Goal: Complete application form

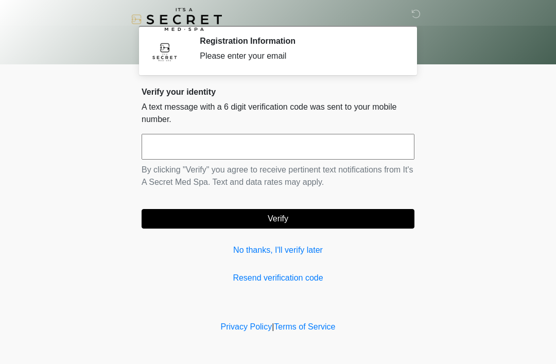
click at [380, 142] on input "text" at bounding box center [278, 147] width 273 height 26
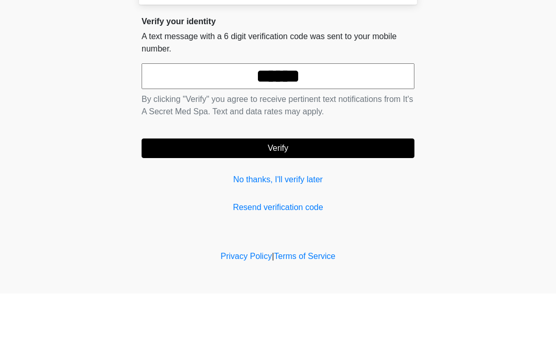
type input "******"
click at [363, 209] on button "Verify" at bounding box center [278, 219] width 273 height 20
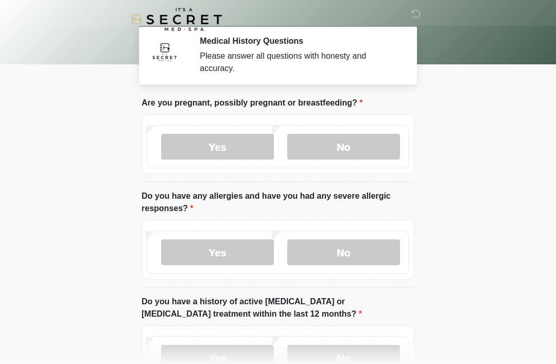
click at [372, 156] on label "No" at bounding box center [343, 147] width 113 height 26
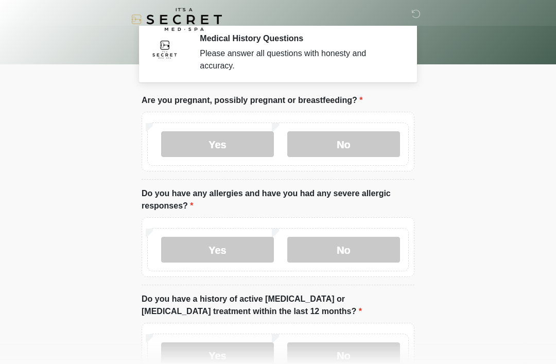
scroll to position [29, 0]
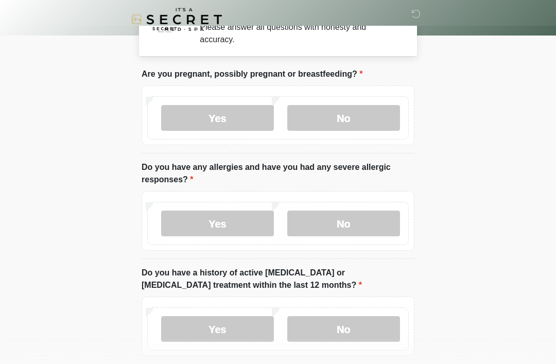
click at [383, 220] on label "No" at bounding box center [343, 224] width 113 height 26
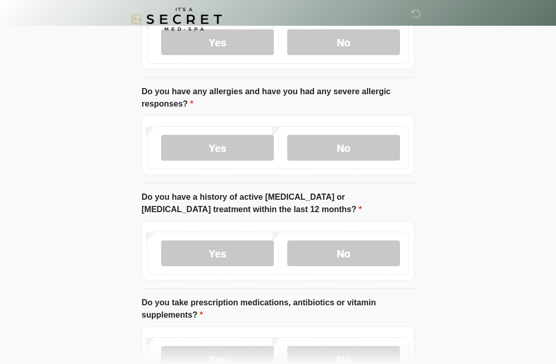
click at [392, 254] on label "No" at bounding box center [343, 254] width 113 height 26
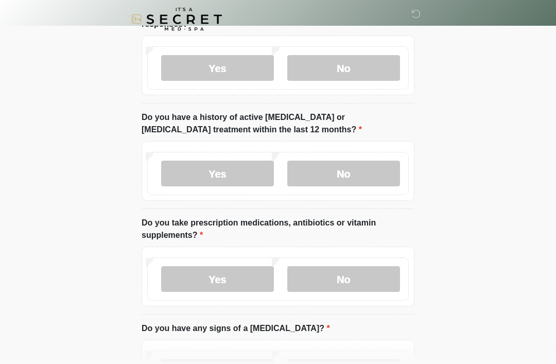
scroll to position [187, 0]
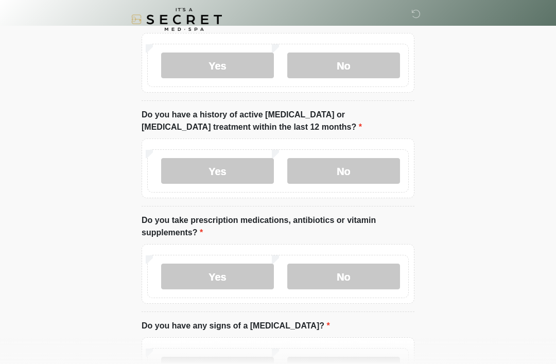
click at [372, 288] on label "No" at bounding box center [343, 277] width 113 height 26
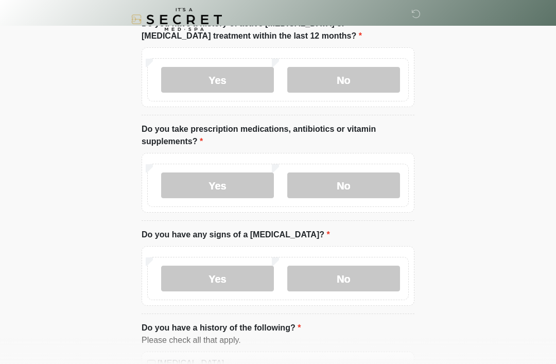
scroll to position [285, 0]
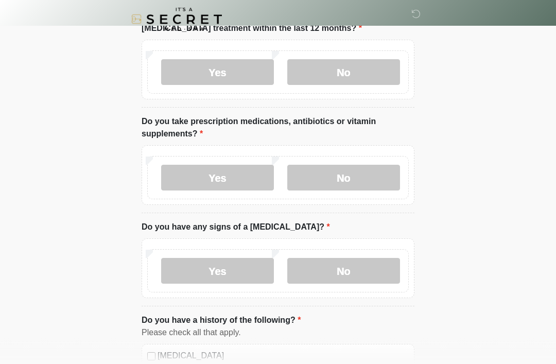
click at [373, 269] on label "No" at bounding box center [343, 272] width 113 height 26
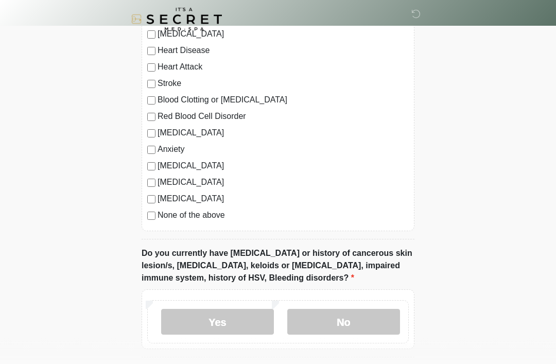
scroll to position [608, 0]
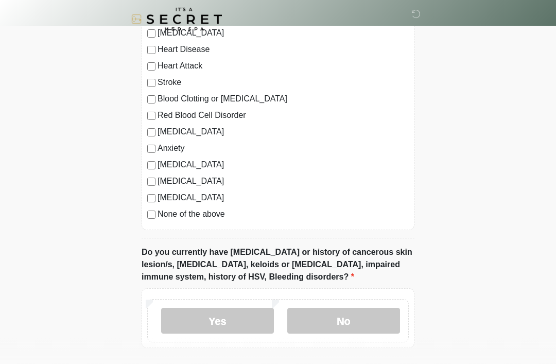
click at [228, 217] on label "None of the above" at bounding box center [283, 215] width 251 height 12
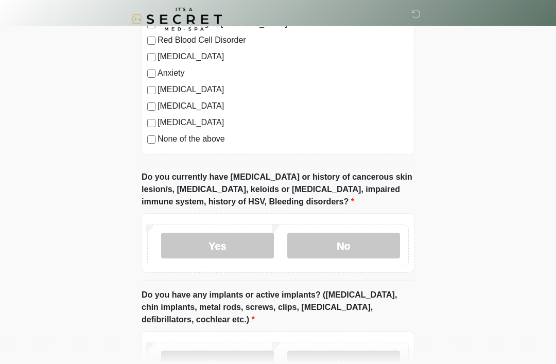
click at [370, 239] on label "No" at bounding box center [343, 246] width 113 height 26
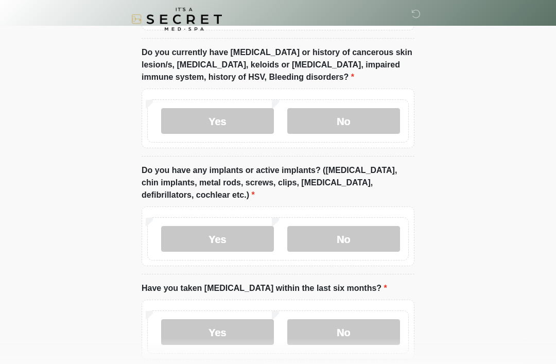
scroll to position [811, 0]
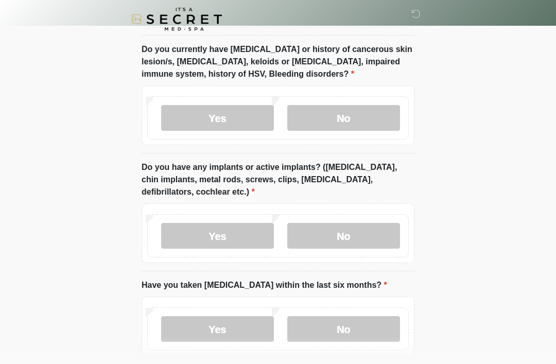
click at [383, 234] on label "No" at bounding box center [343, 237] width 113 height 26
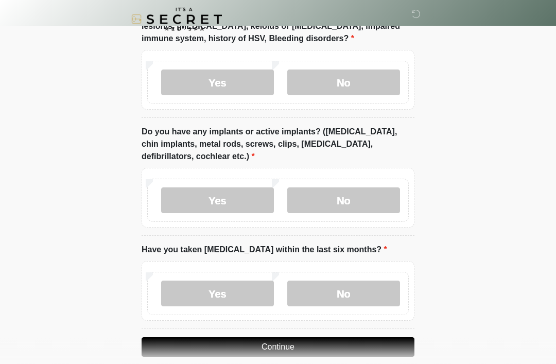
scroll to position [861, 0]
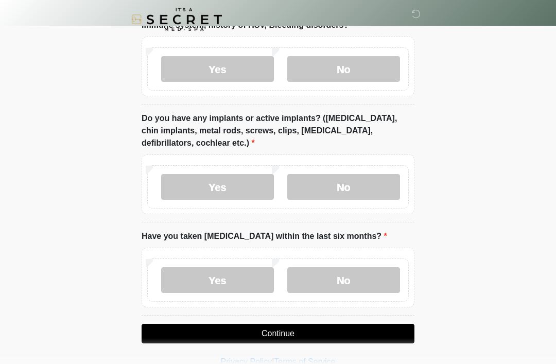
click at [368, 280] on label "No" at bounding box center [343, 280] width 113 height 26
click at [369, 330] on button "Continue" at bounding box center [278, 334] width 273 height 20
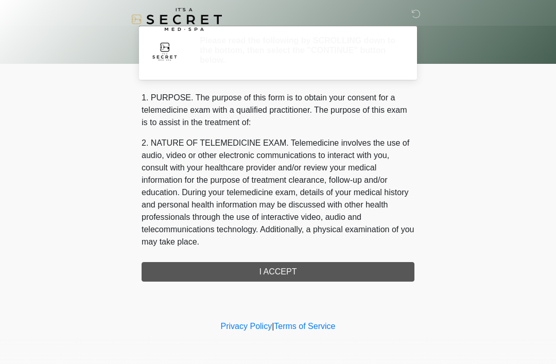
scroll to position [0, 0]
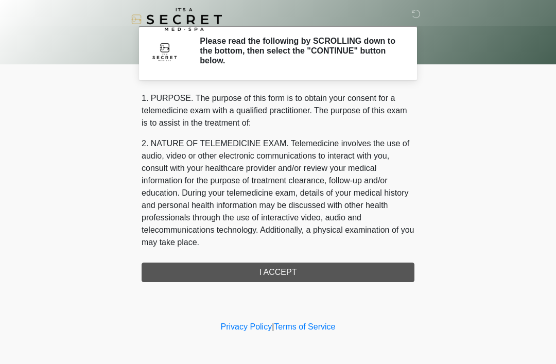
click at [354, 282] on div "‎ ‎ Please read the following by SCROLLING down to the bottom, then select the …" at bounding box center [278, 159] width 309 height 298
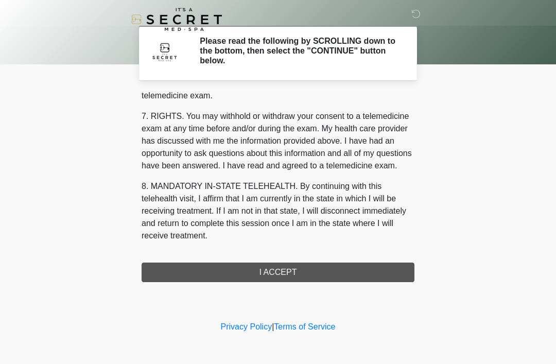
click at [321, 264] on div "1. PURPOSE. The purpose of this form is to obtain your consent for a telemedici…" at bounding box center [278, 187] width 273 height 190
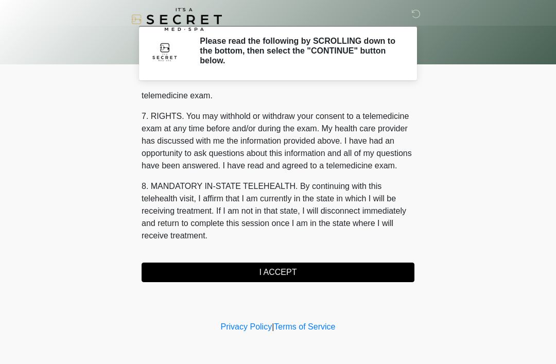
scroll to position [439, 0]
click at [339, 274] on button "I ACCEPT" at bounding box center [278, 273] width 273 height 20
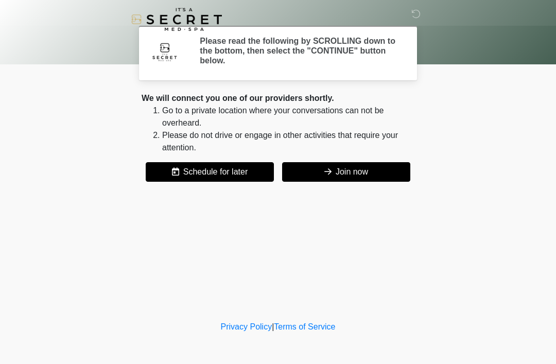
scroll to position [40, 0]
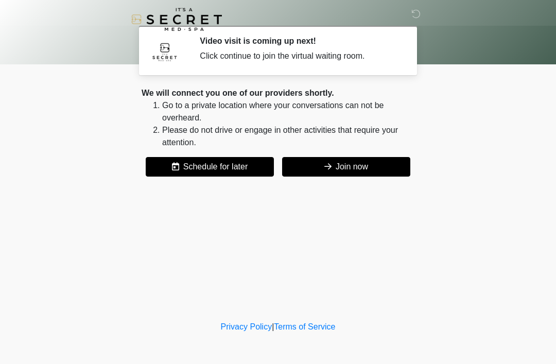
click at [377, 161] on button "Join now" at bounding box center [346, 167] width 128 height 20
